Goal: Task Accomplishment & Management: Manage account settings

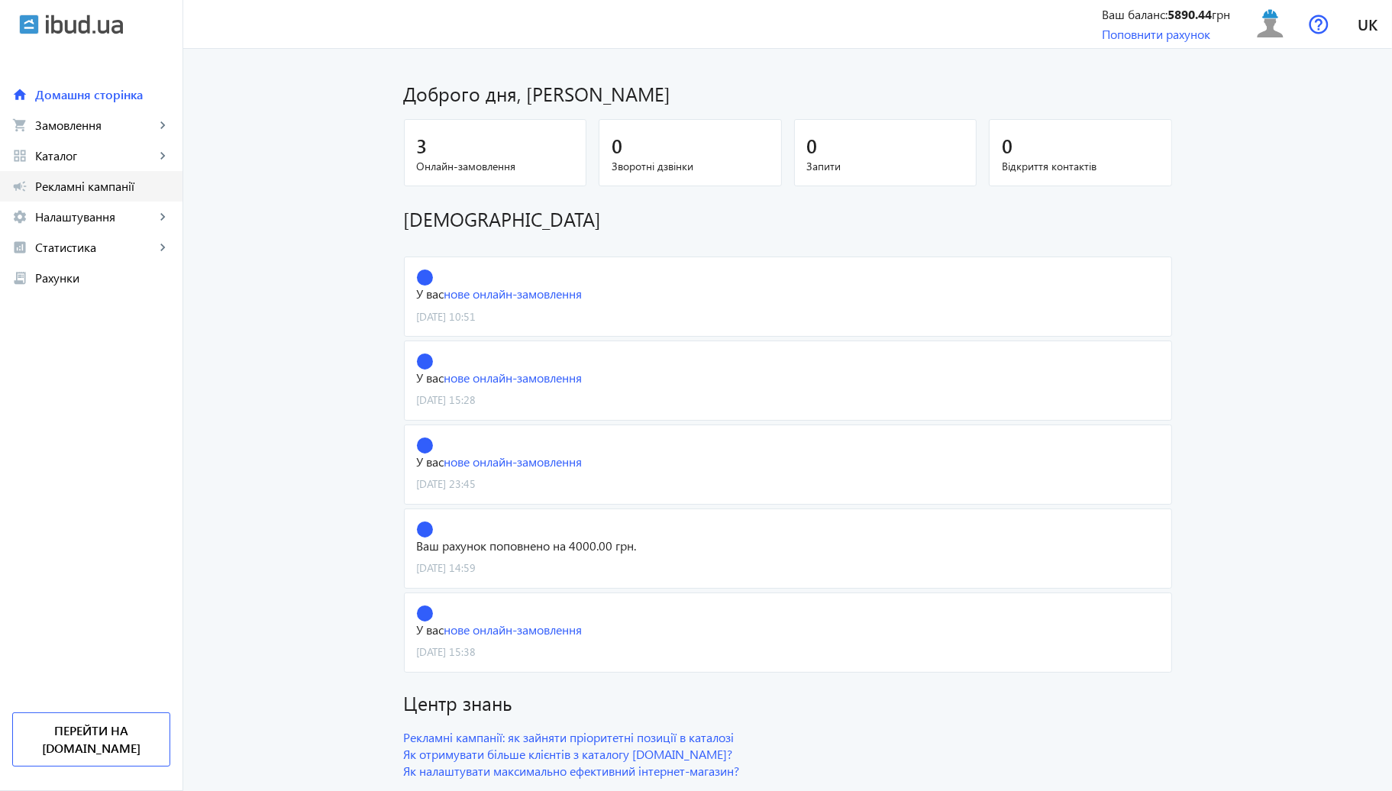
click at [108, 191] on span "Рекламні кампанії" at bounding box center [102, 186] width 135 height 15
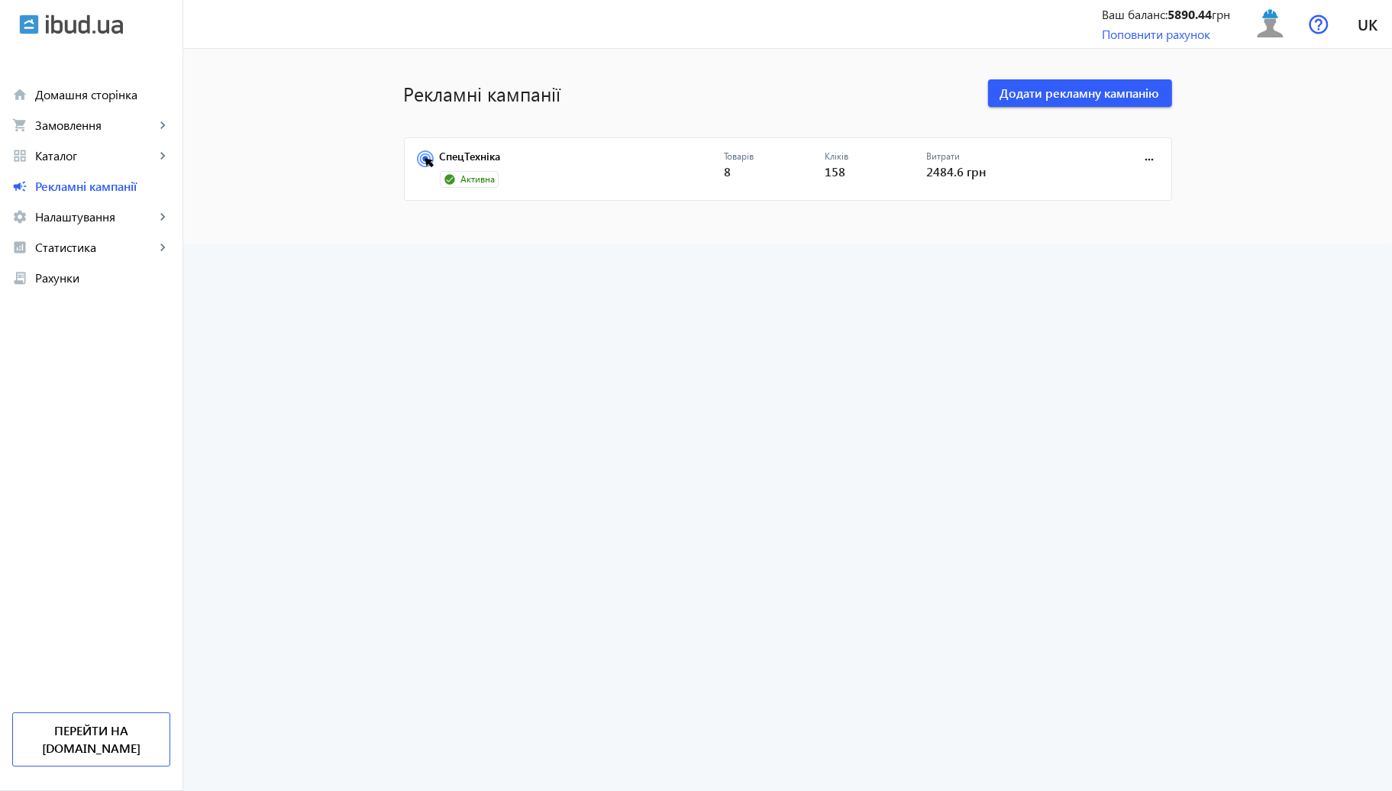
click at [574, 148] on mat-card "СпецТехніка Активна Товарів 8 Кліків 158 Витрати 2484.6 грн more_horiz" at bounding box center [788, 169] width 768 height 64
click at [565, 166] on link "СпецТехніка" at bounding box center [582, 160] width 284 height 21
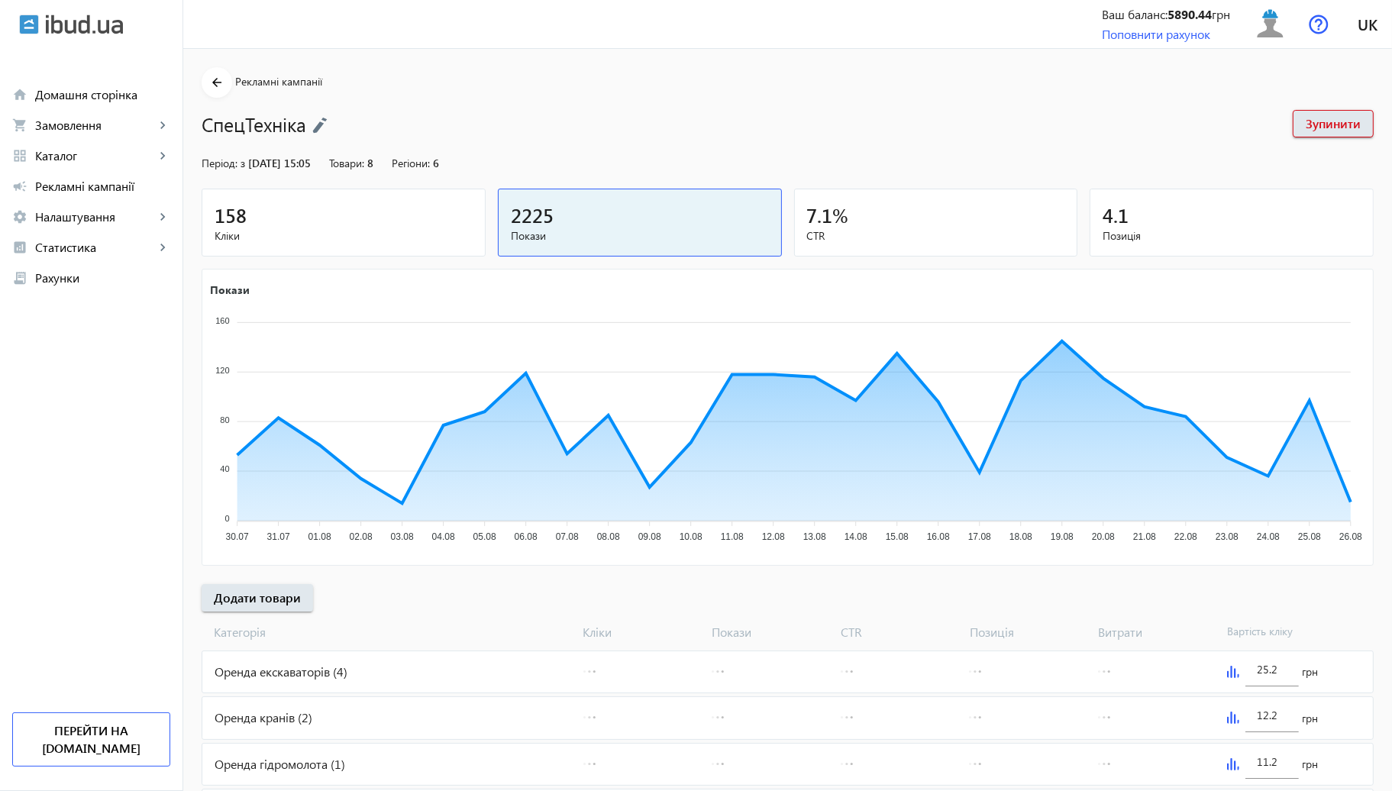
click at [350, 249] on mat-card "158 Кліки" at bounding box center [344, 223] width 284 height 68
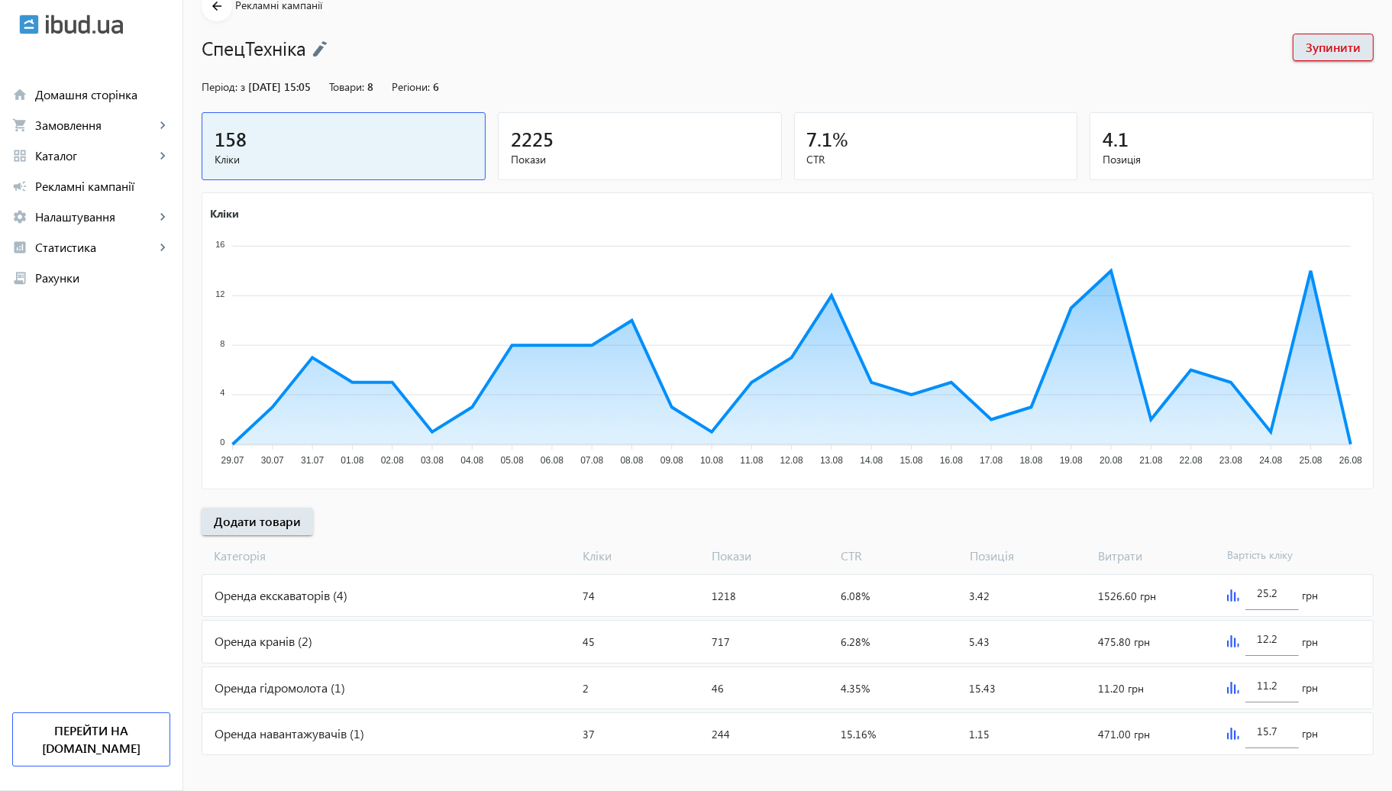
scroll to position [84, 0]
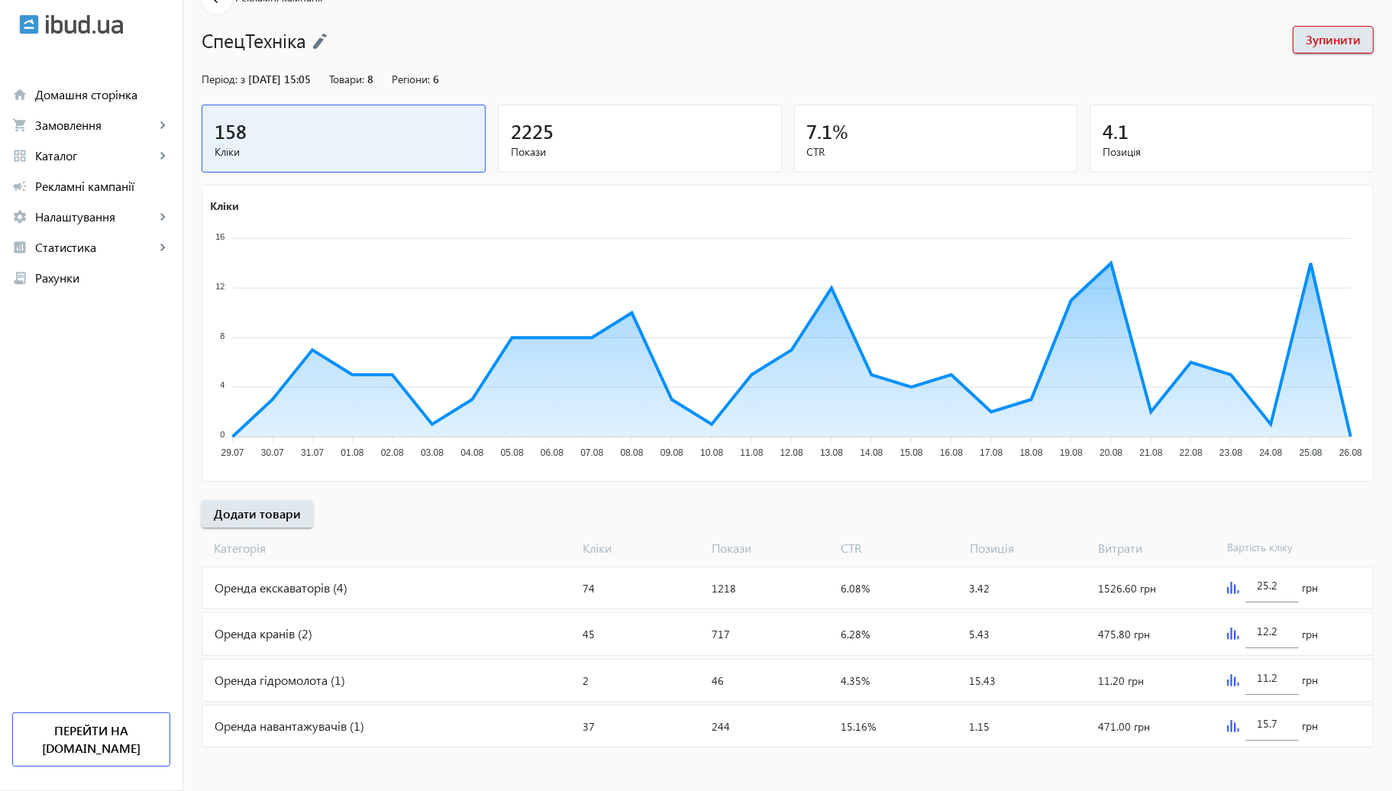
click at [1230, 635] on img at bounding box center [1233, 634] width 12 height 12
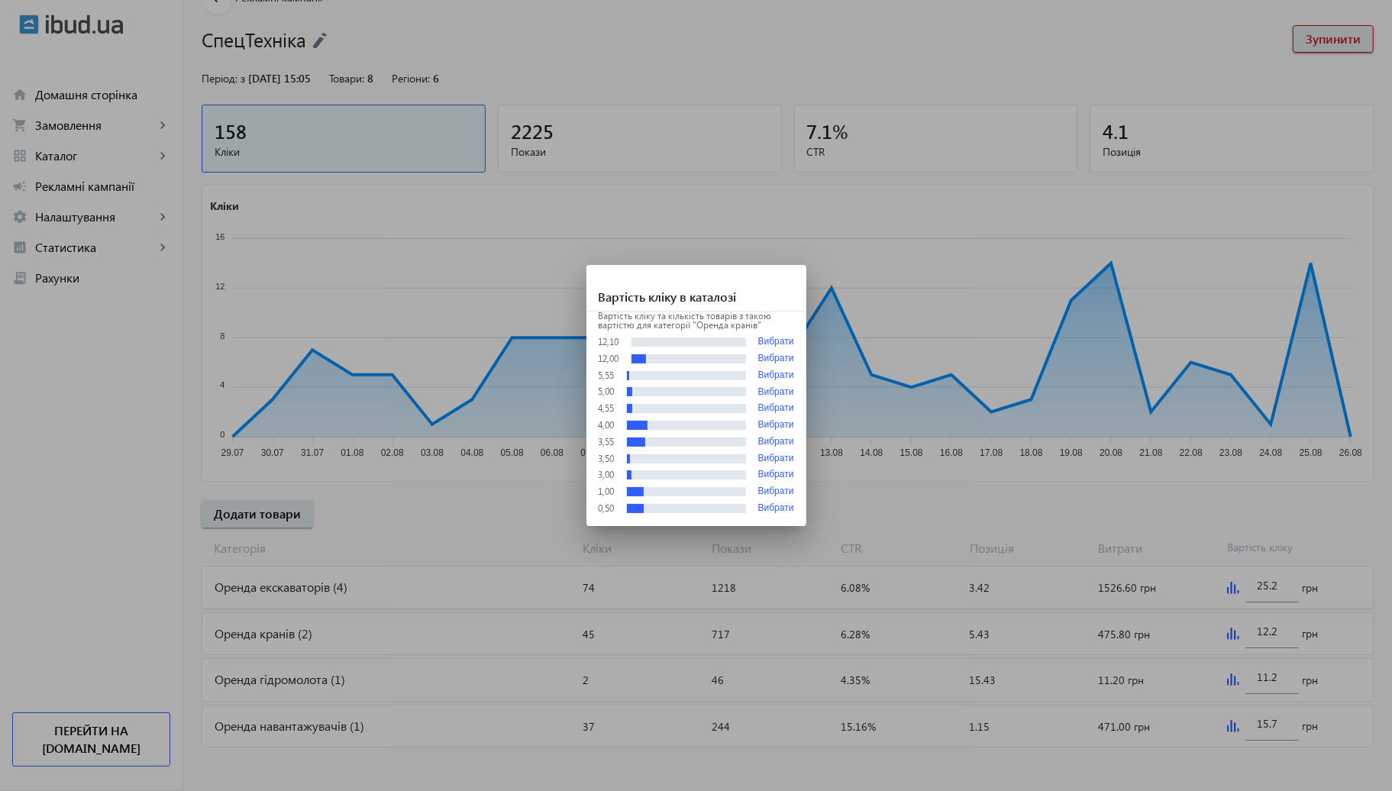
click at [1068, 444] on div at bounding box center [696, 395] width 1392 height 791
